Goal: Information Seeking & Learning: Learn about a topic

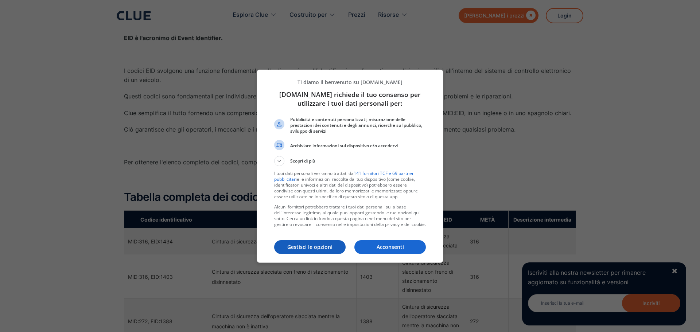
click at [327, 252] on button "Gestisci le opzioni" at bounding box center [309, 247] width 71 height 14
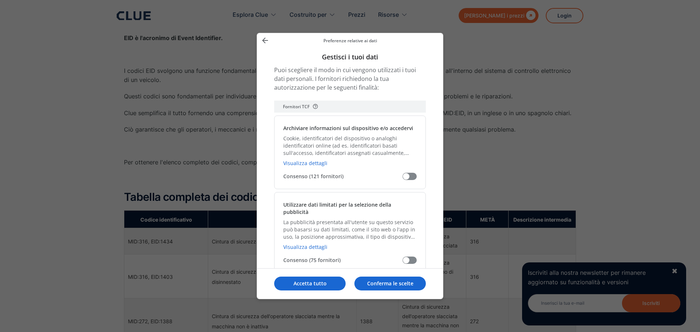
scroll to position [36, 0]
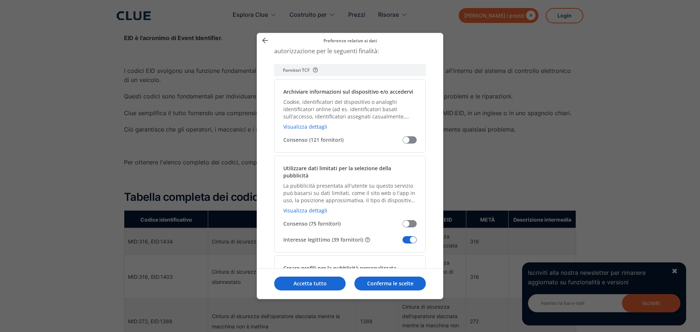
click at [405, 236] on span "Gestisci i tuoi dati" at bounding box center [410, 239] width 14 height 7
click at [403, 242] on input "Interesse legittimo (39 fornitori)" at bounding box center [403, 242] width 0 height 0
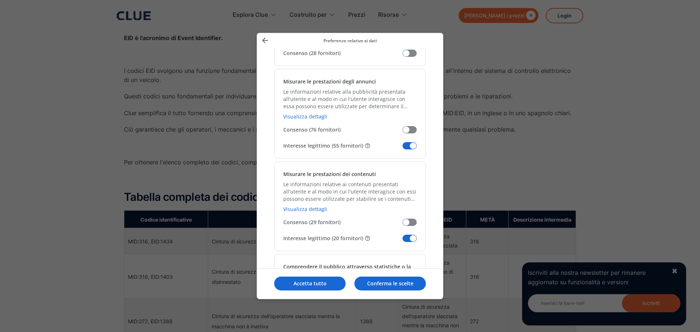
scroll to position [547, 0]
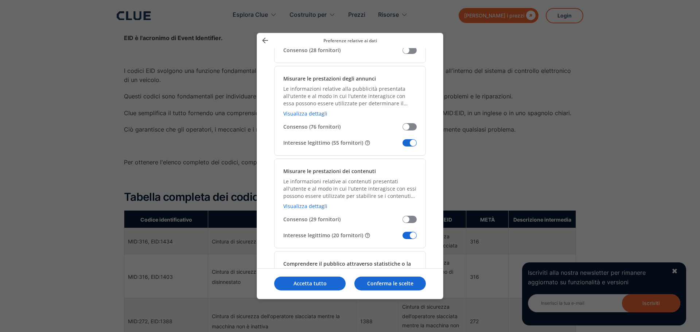
click at [406, 139] on span "Gestisci i tuoi dati" at bounding box center [410, 142] width 14 height 7
click at [403, 145] on input "Interesse legittimo (55 fornitori)" at bounding box center [403, 145] width 0 height 0
click at [408, 232] on span "Gestisci i tuoi dati" at bounding box center [410, 235] width 14 height 7
click at [403, 238] on input "Interesse legittimo (20 fornitori)" at bounding box center [403, 238] width 0 height 0
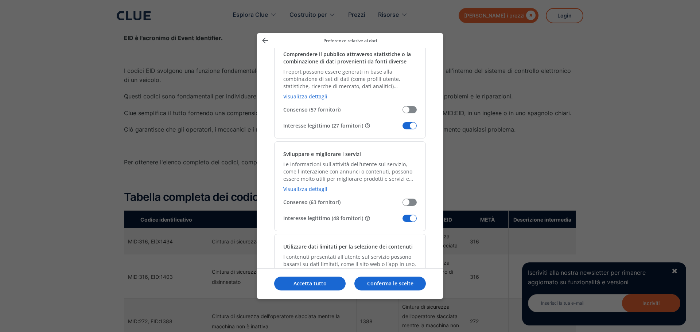
scroll to position [766, 0]
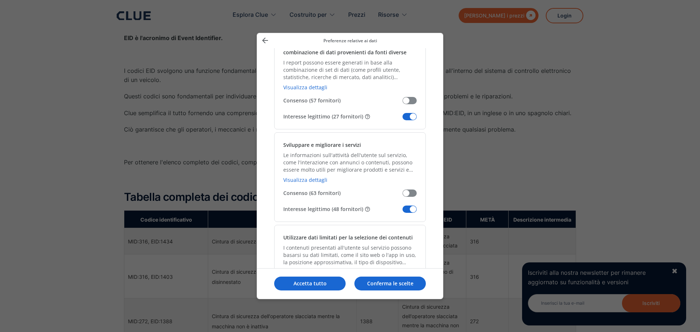
click at [407, 113] on span "Gestisci i tuoi dati" at bounding box center [410, 116] width 14 height 7
click at [403, 119] on input "Interesse legittimo (27 fornitori)" at bounding box center [403, 119] width 0 height 0
click at [404, 206] on span "Gestisci i tuoi dati" at bounding box center [410, 209] width 14 height 7
click at [403, 212] on input "Interesse legittimo (48 fornitori)" at bounding box center [403, 212] width 0 height 0
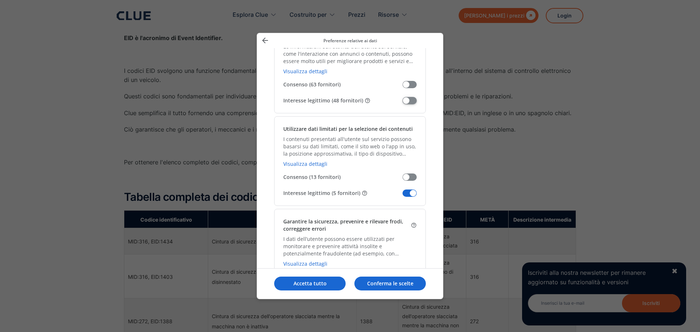
scroll to position [985, 0]
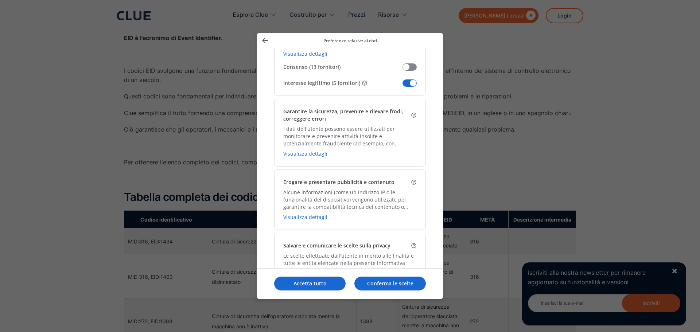
click at [408, 79] on span "Gestisci i tuoi dati" at bounding box center [410, 82] width 14 height 7
click at [403, 86] on input "Interesse legittimo (5 fornitori)" at bounding box center [403, 86] width 0 height 0
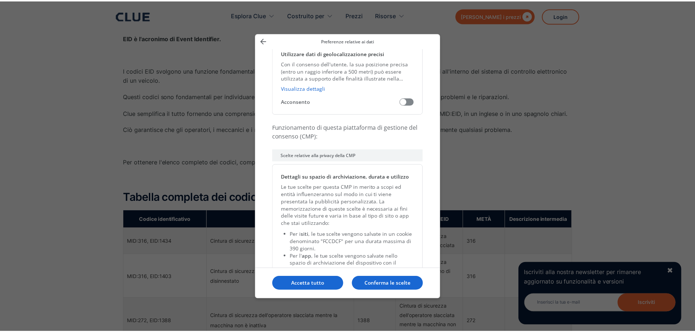
scroll to position [1539, 0]
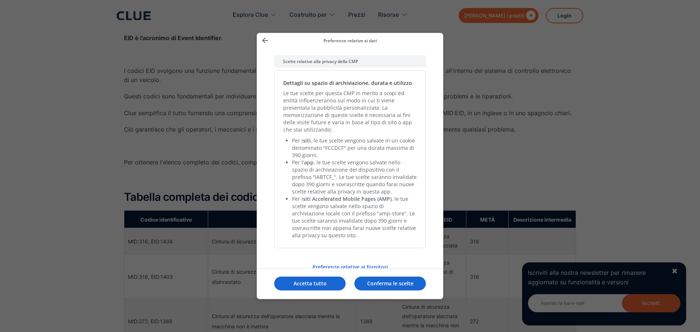
click at [374, 283] on font "Conferma le scelte" at bounding box center [390, 283] width 46 height 7
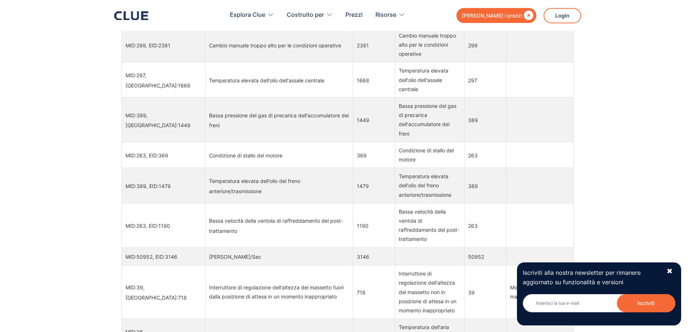
scroll to position [4621, 0]
